Goal: Obtain resource: Download file/media

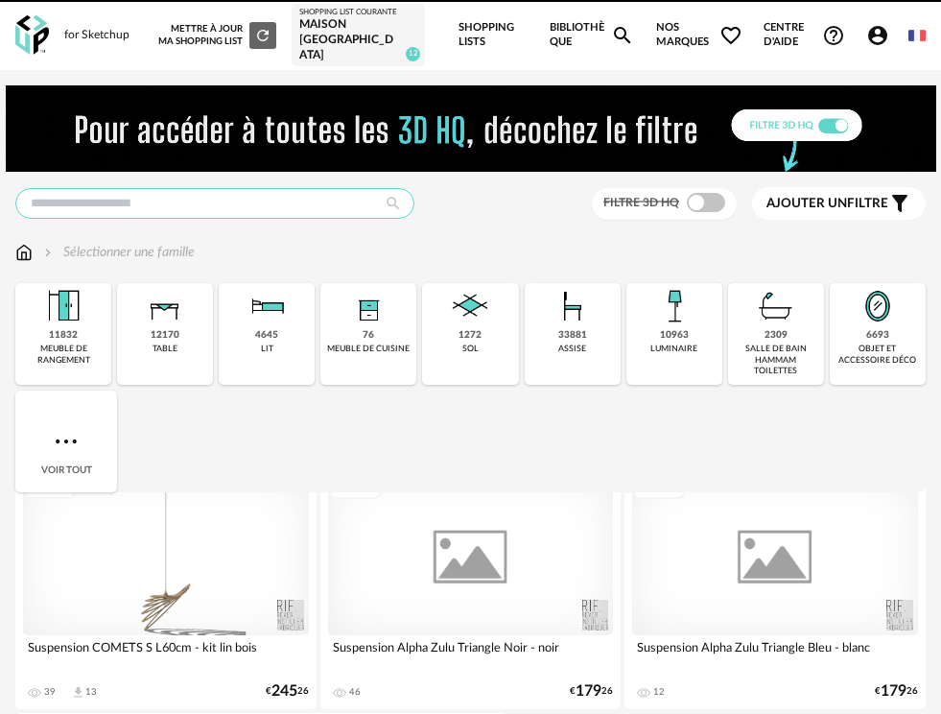
click at [257, 188] on input "text" at bounding box center [214, 203] width 399 height 31
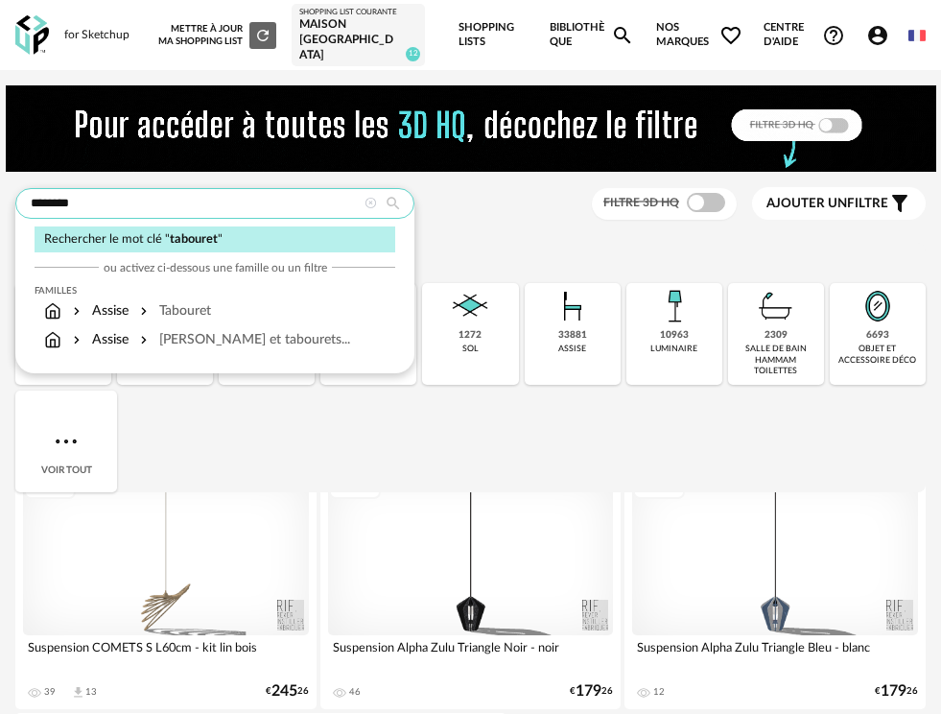
type input "********"
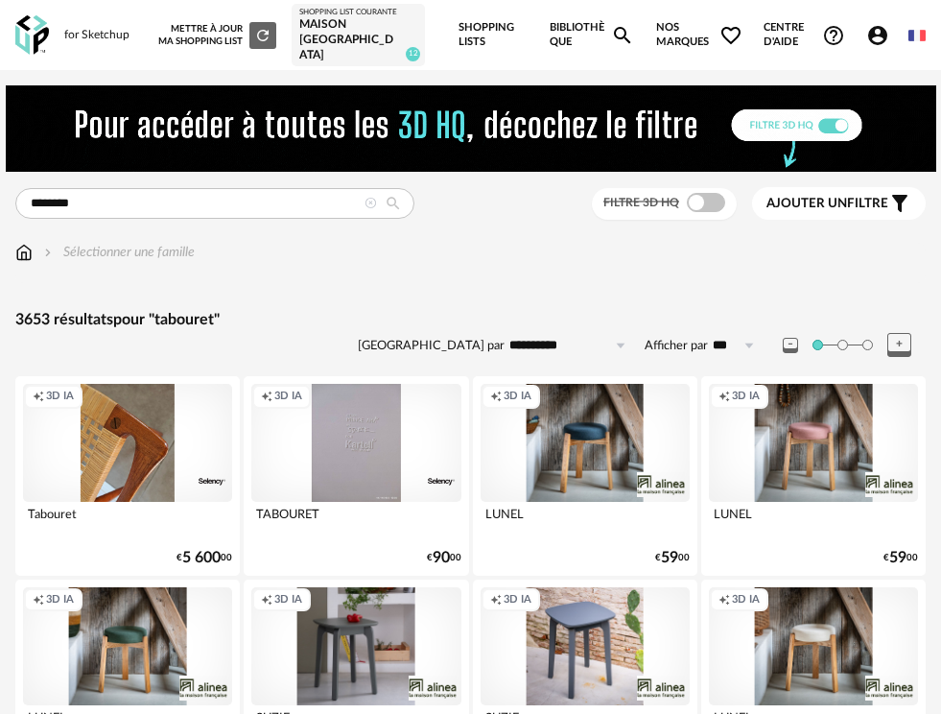
click at [710, 188] on div "Filtre 3D HQ" at bounding box center [664, 204] width 145 height 32
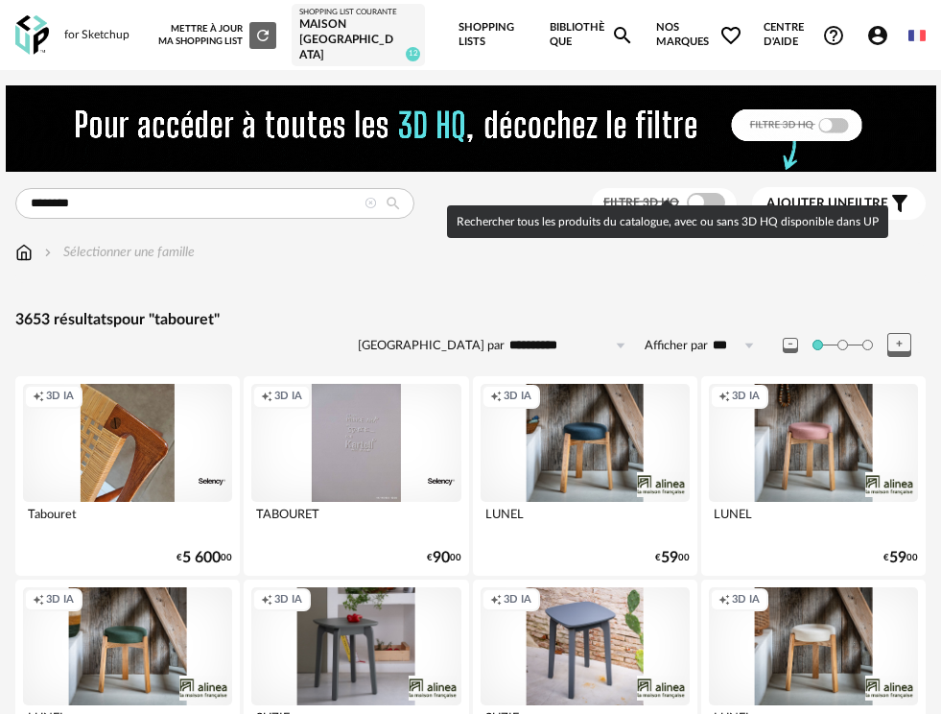
click at [705, 193] on span at bounding box center [706, 202] width 38 height 19
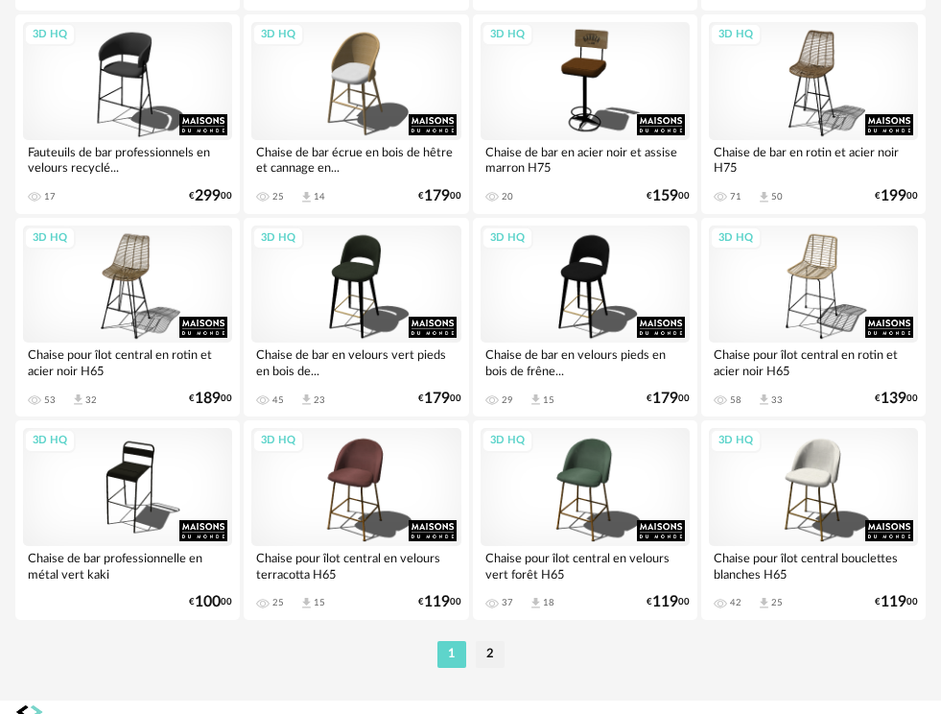
scroll to position [4844, 0]
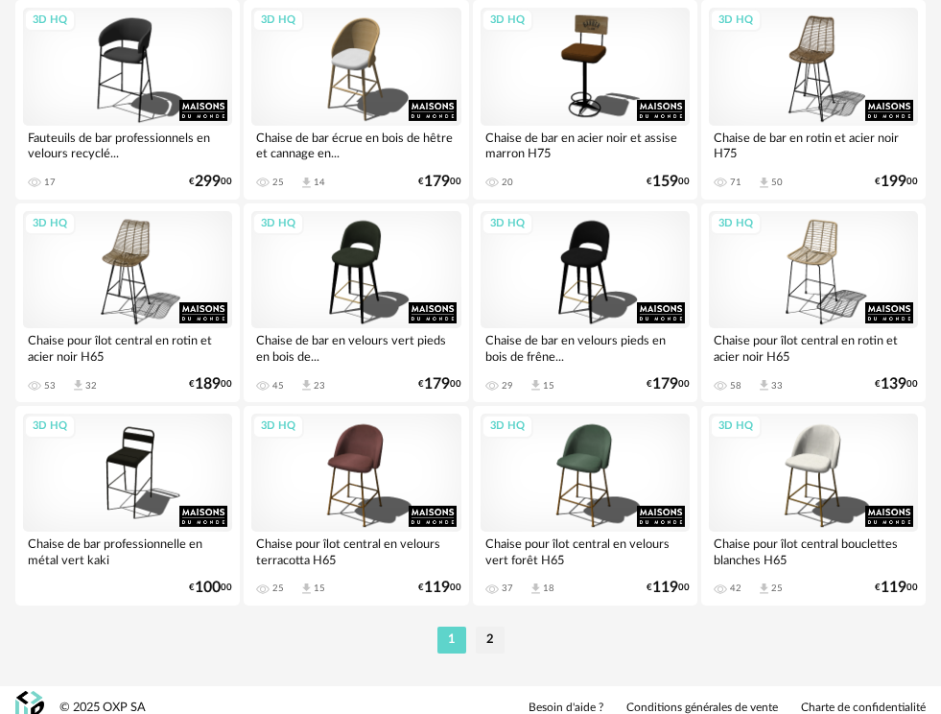
click at [487, 626] on li "2" at bounding box center [490, 639] width 29 height 27
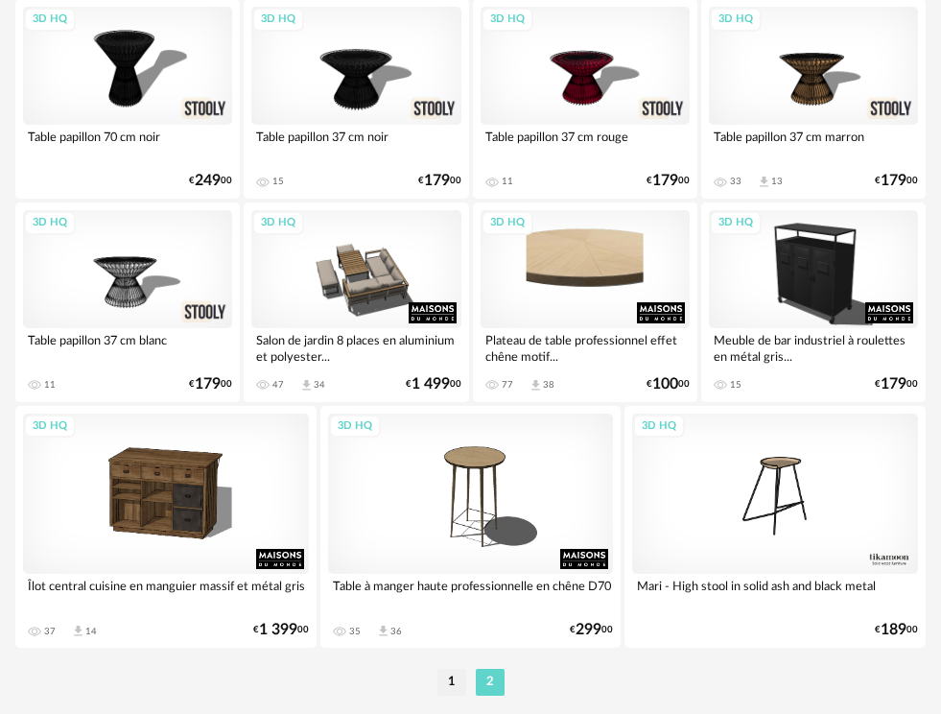
scroll to position [2653, 0]
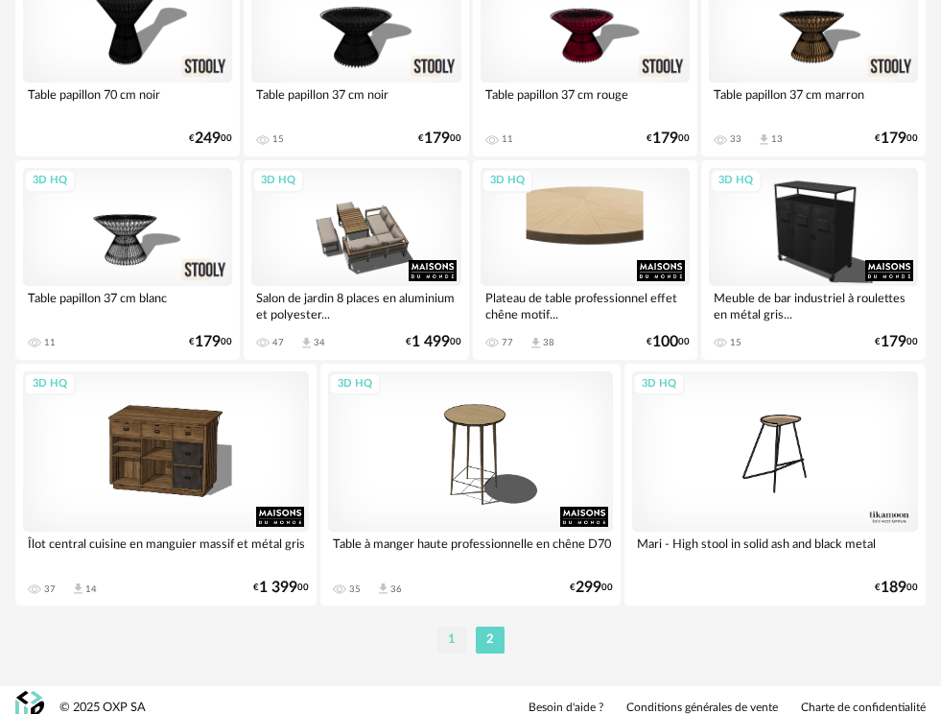
click at [453, 626] on li "1" at bounding box center [451, 639] width 29 height 27
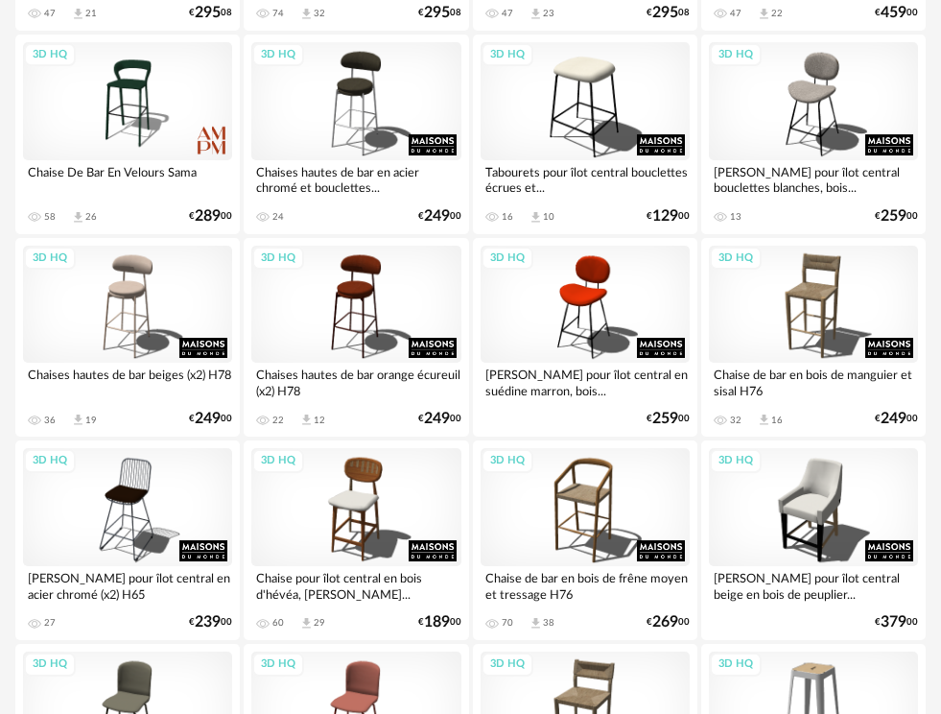
scroll to position [2997, 0]
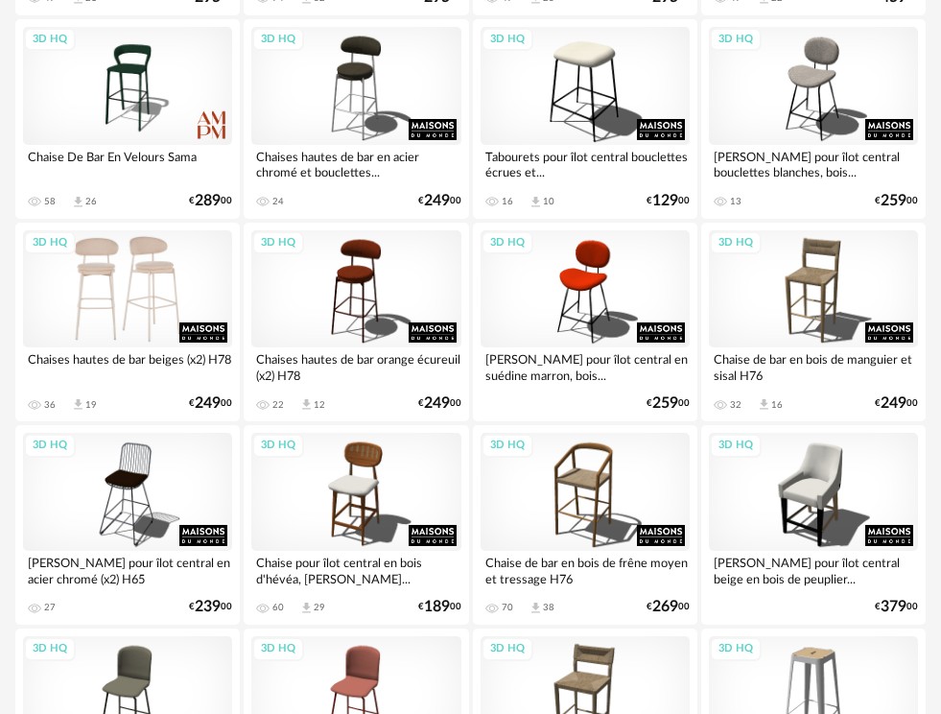
click at [147, 278] on div "3D HQ" at bounding box center [127, 289] width 209 height 118
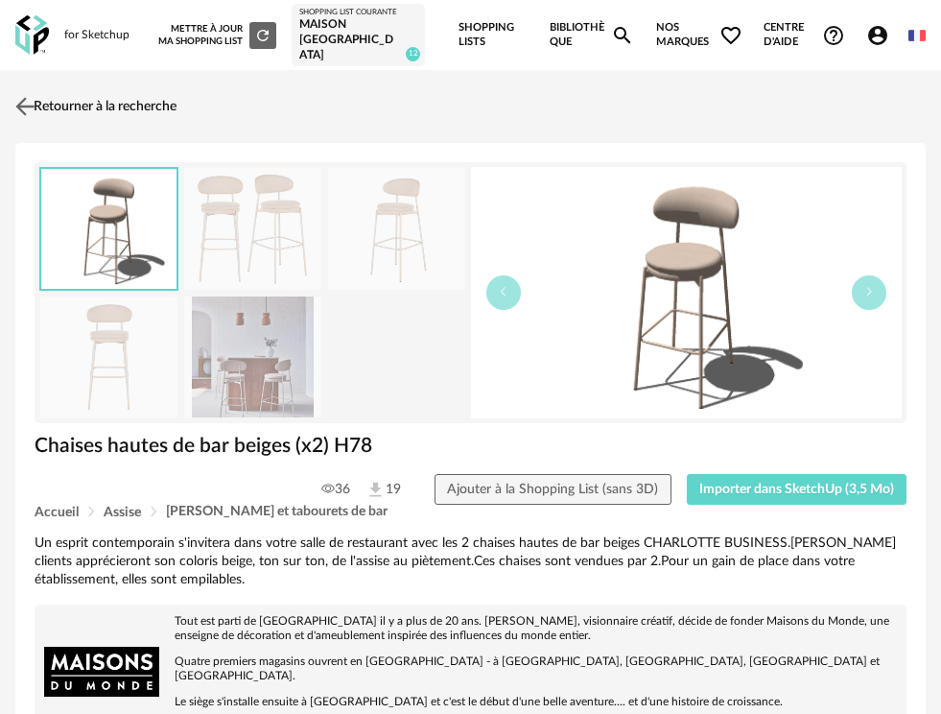
click at [38, 93] on img at bounding box center [26, 107] width 28 height 28
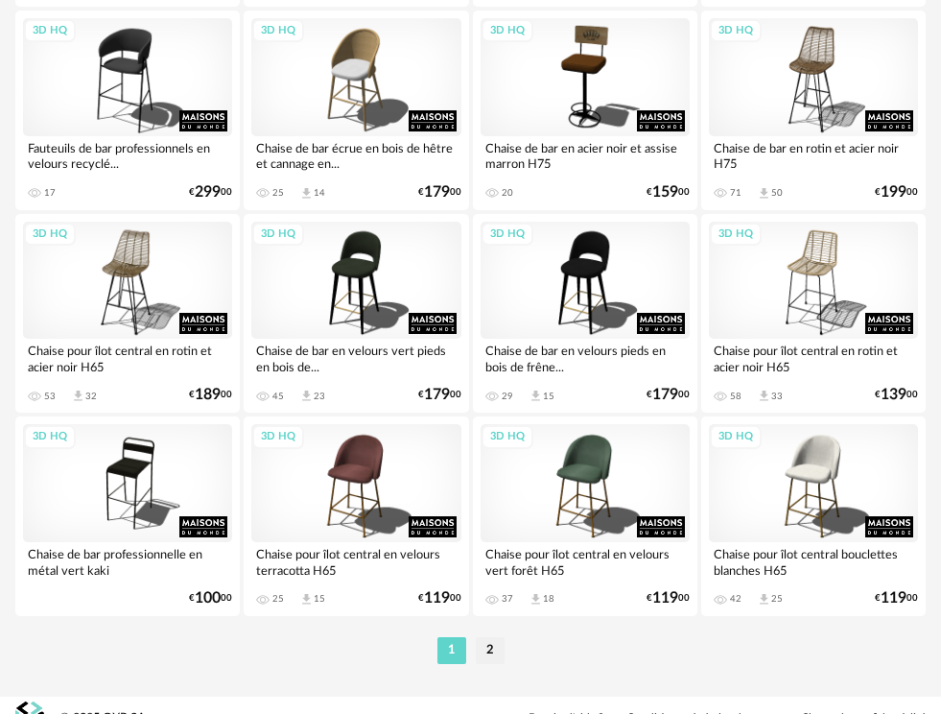
scroll to position [4843, 0]
